Goal: Task Accomplishment & Management: Manage account settings

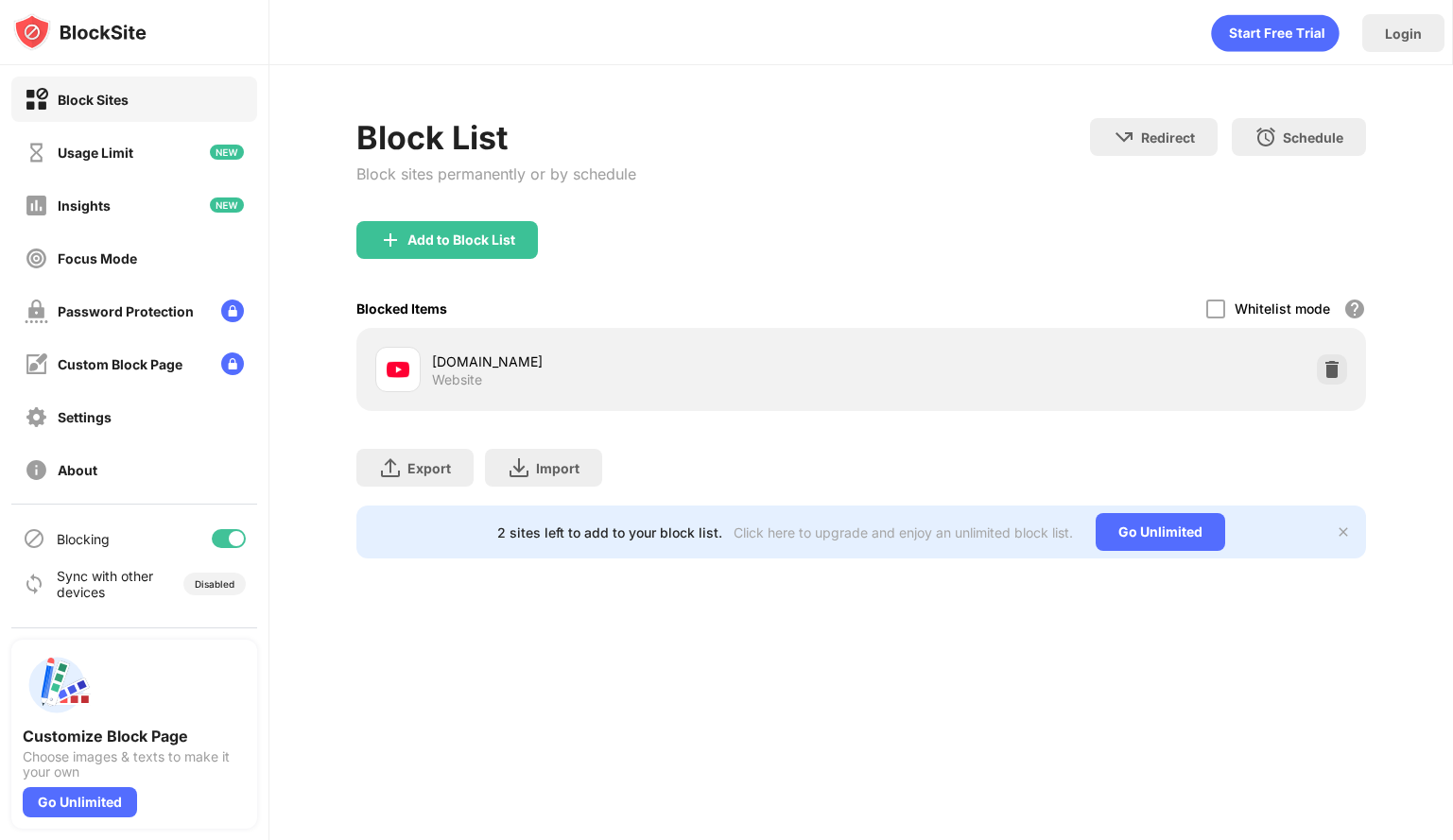
click at [813, 83] on div "Block List Block sites permanently or by schedule Redirect Choose a site to be …" at bounding box center [861, 338] width 1183 height 546
click at [232, 426] on div "Settings" at bounding box center [134, 417] width 246 height 46
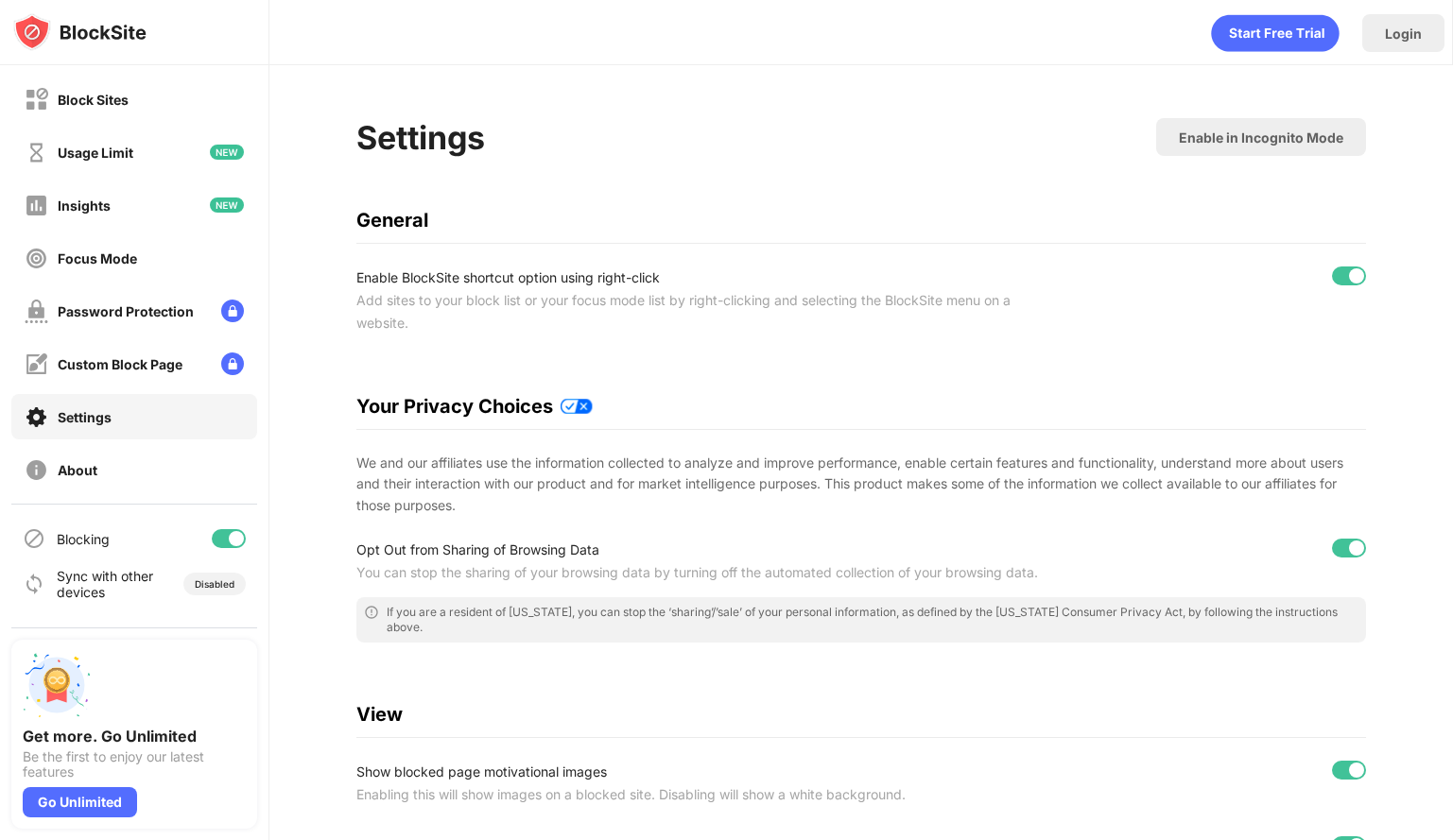
click at [232, 538] on div at bounding box center [236, 538] width 15 height 15
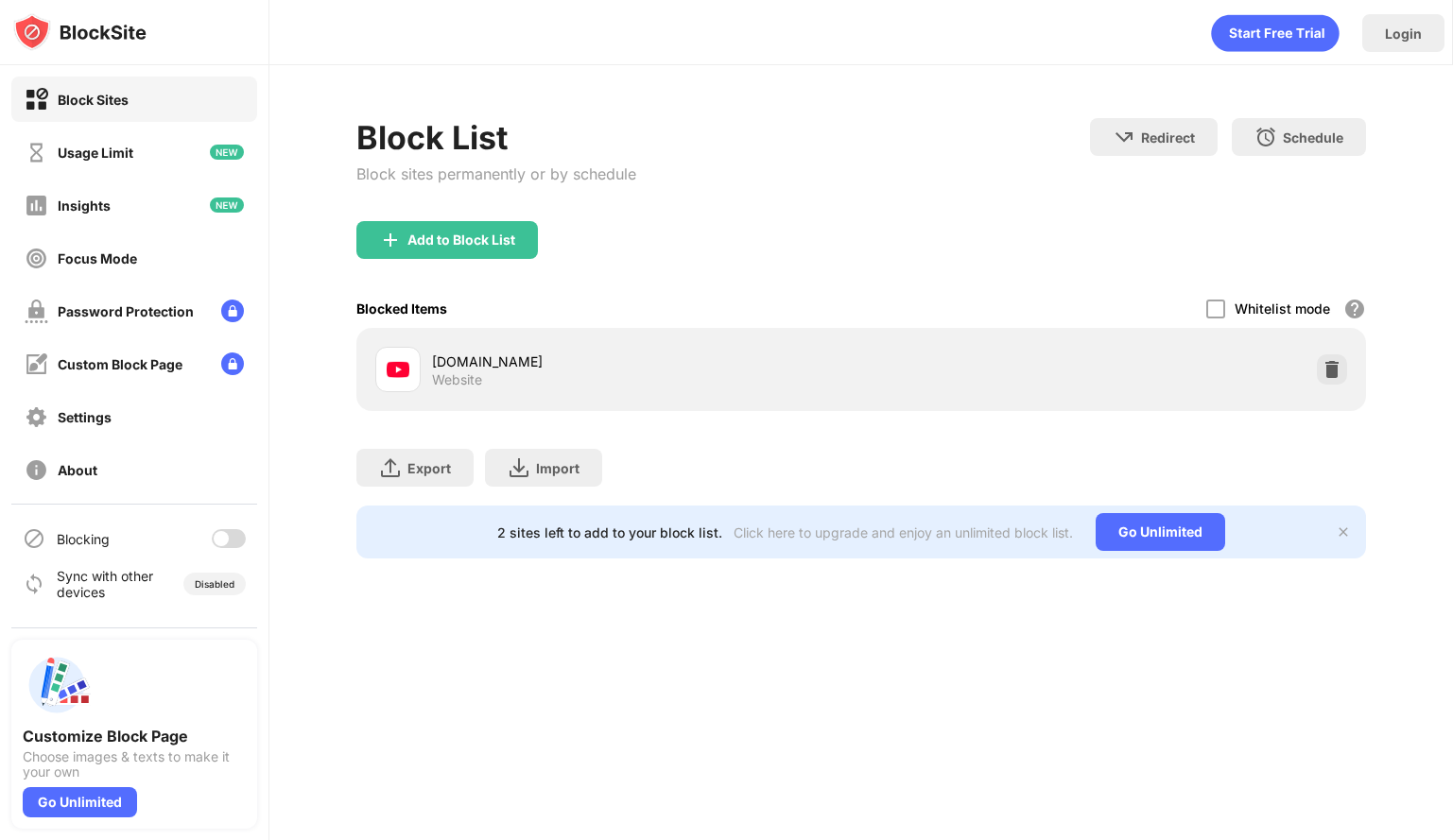
click at [226, 535] on div at bounding box center [221, 538] width 15 height 15
click at [307, 525] on div "Block List Block sites permanently or by schedule Redirect Choose a site to be …" at bounding box center [861, 338] width 1183 height 546
click at [231, 546] on div at bounding box center [229, 538] width 34 height 19
click at [226, 533] on div at bounding box center [221, 538] width 15 height 15
click at [301, 500] on div "Block List Block sites permanently or by schedule Redirect Choose a site to be …" at bounding box center [861, 338] width 1183 height 546
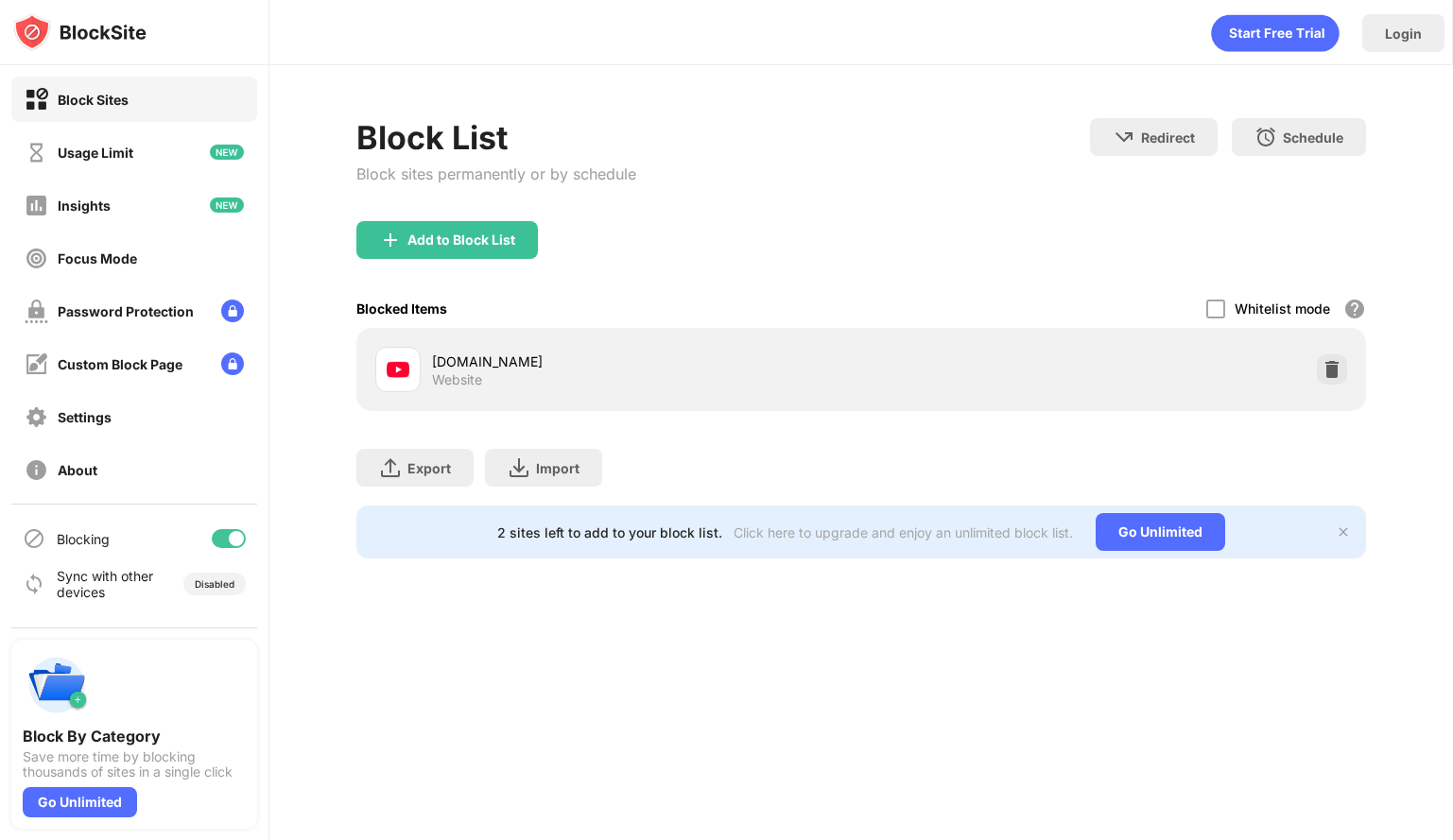
click at [219, 532] on div at bounding box center [229, 538] width 34 height 19
click at [237, 539] on div at bounding box center [229, 538] width 34 height 19
click at [296, 539] on div "Block List Block sites permanently or by schedule Redirect Choose a site to be …" at bounding box center [861, 338] width 1183 height 546
